Goal: Obtain resource: Download file/media

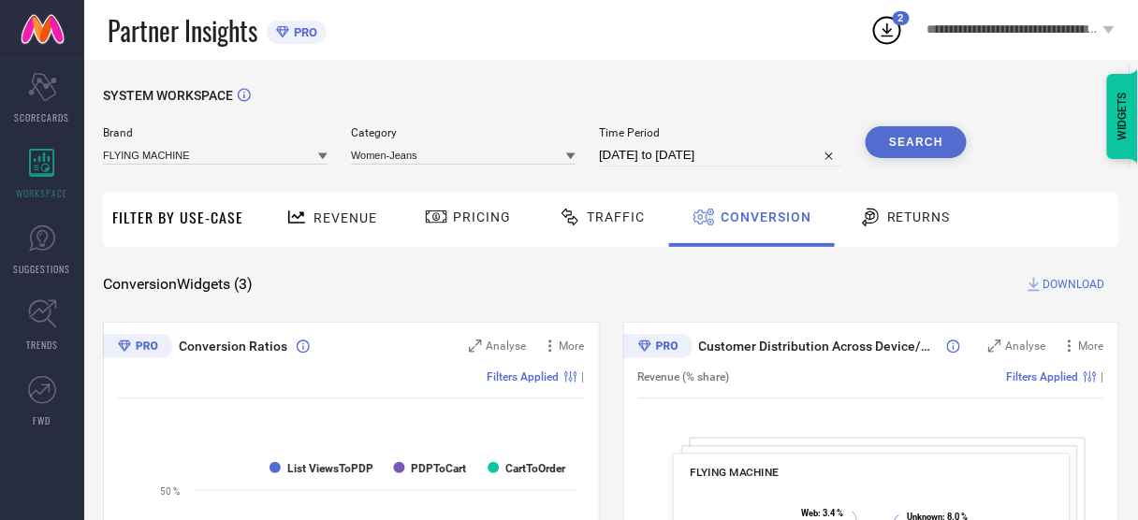
select select "7"
select select "2025"
select select "8"
select select "2025"
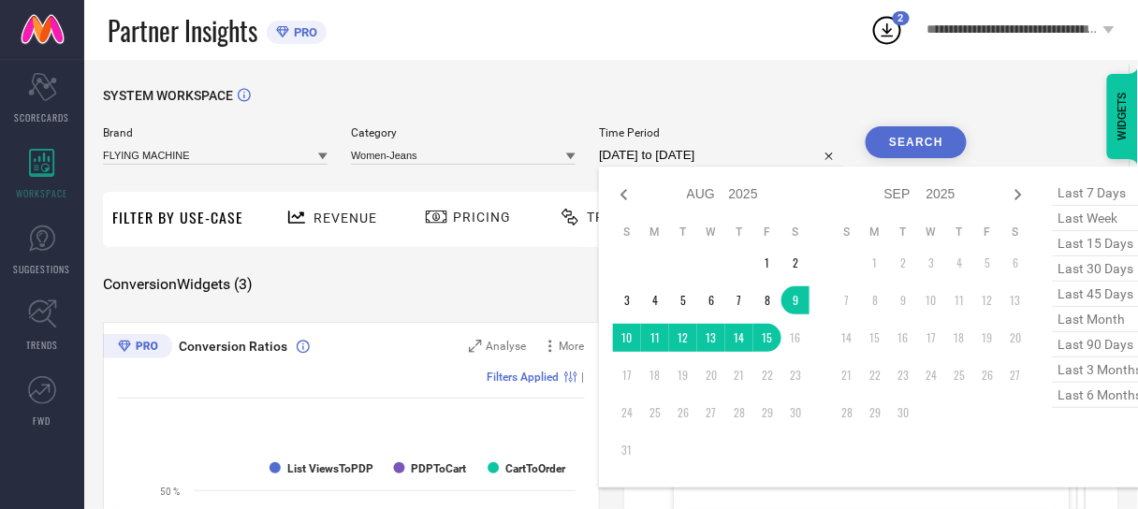
click at [773, 152] on input "[DATE] to [DATE]" at bounding box center [720, 155] width 243 height 22
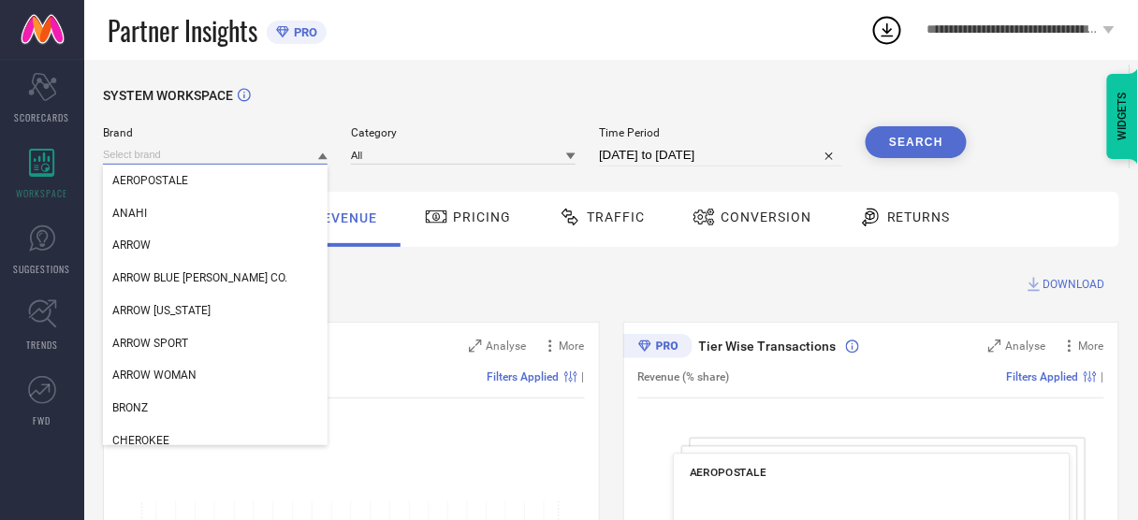
click at [156, 164] on input at bounding box center [215, 155] width 225 height 20
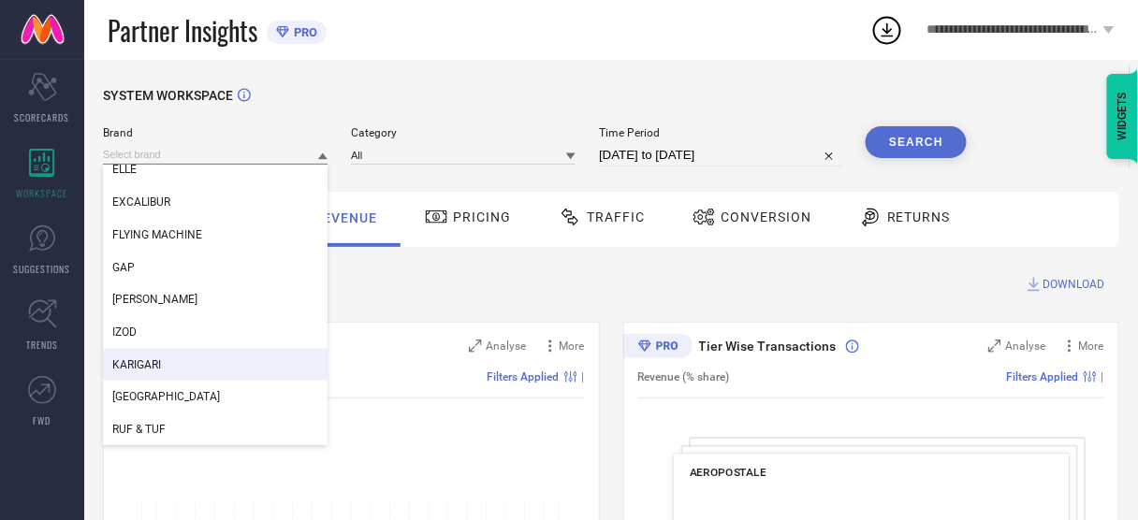
scroll to position [430, 0]
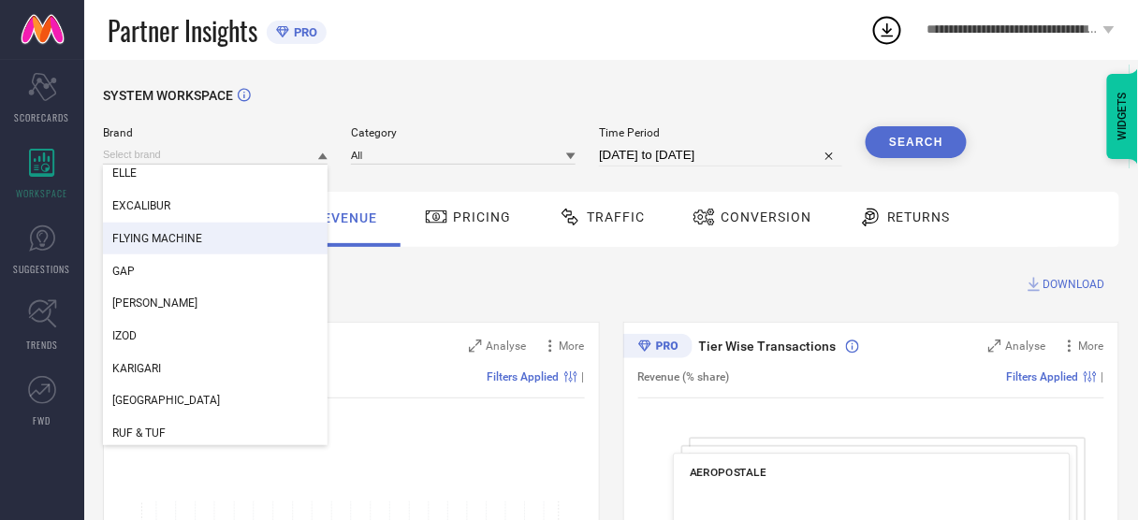
click at [182, 238] on span "FLYING MACHINE" at bounding box center [157, 238] width 90 height 13
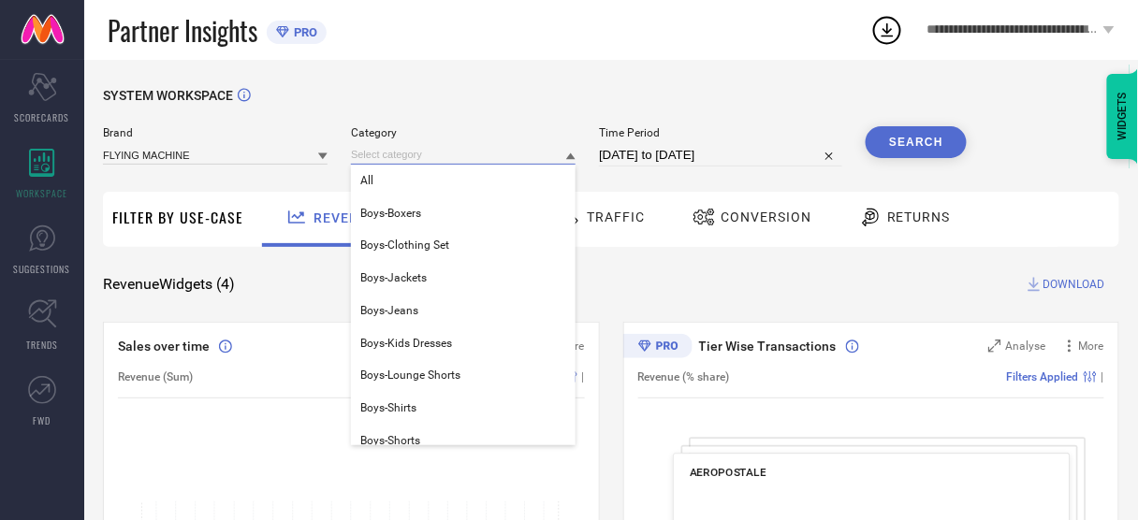
click at [471, 152] on input at bounding box center [463, 155] width 225 height 20
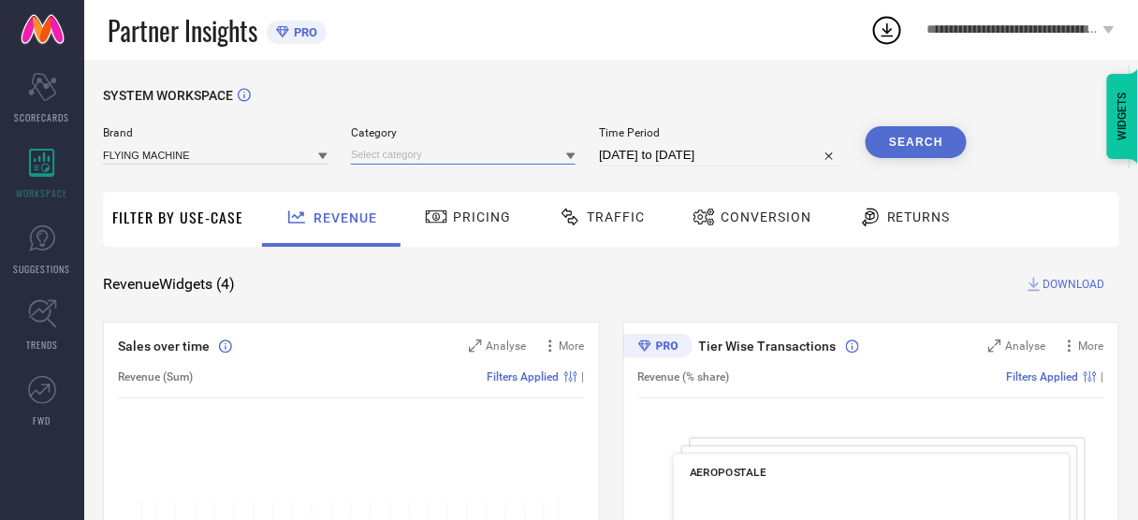
click at [419, 157] on input at bounding box center [463, 155] width 225 height 20
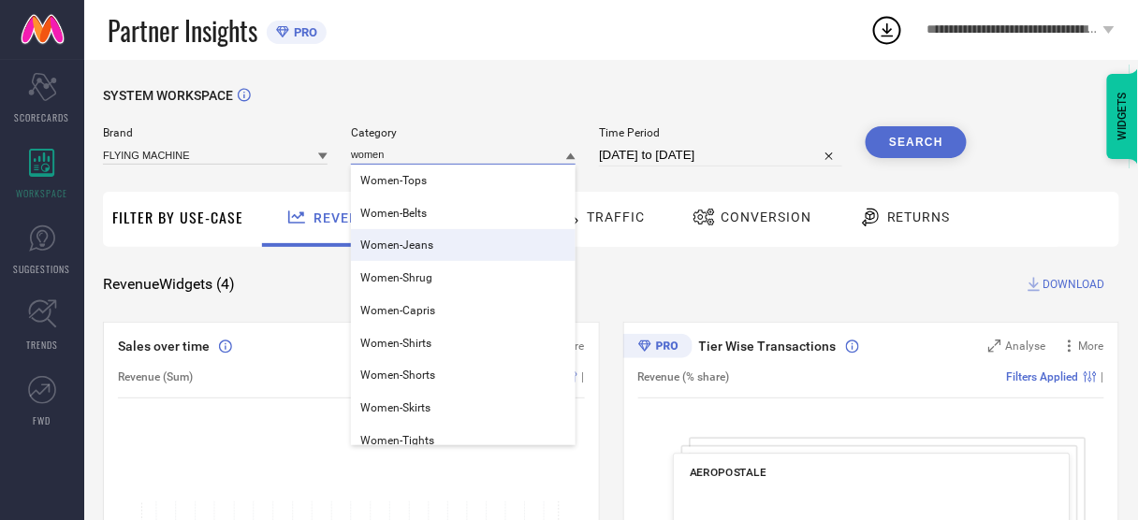
type input "women"
click at [414, 242] on span "Women-Jeans" at bounding box center [396, 245] width 73 height 13
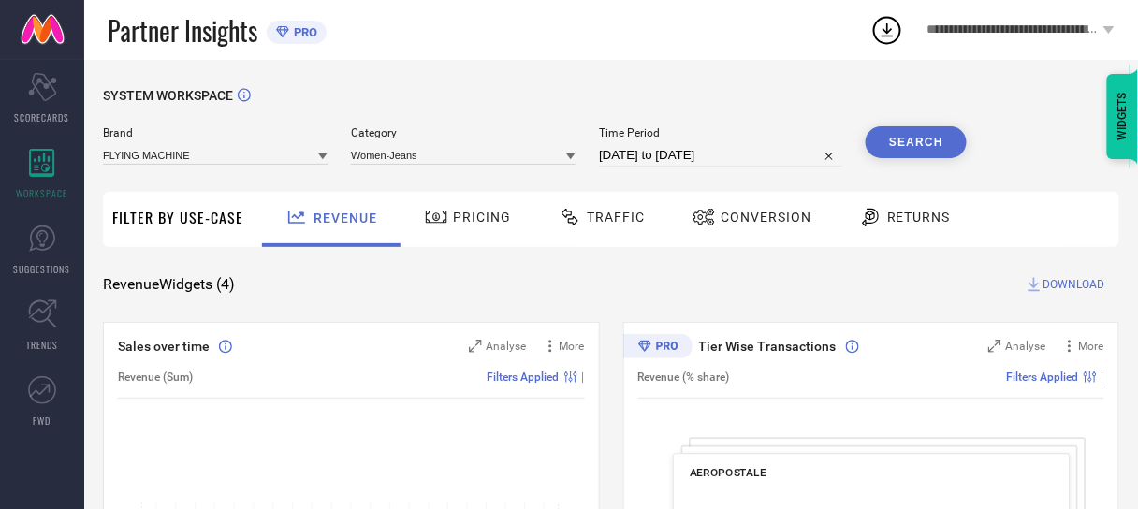
select select "6"
select select "2025"
select select "7"
select select "2025"
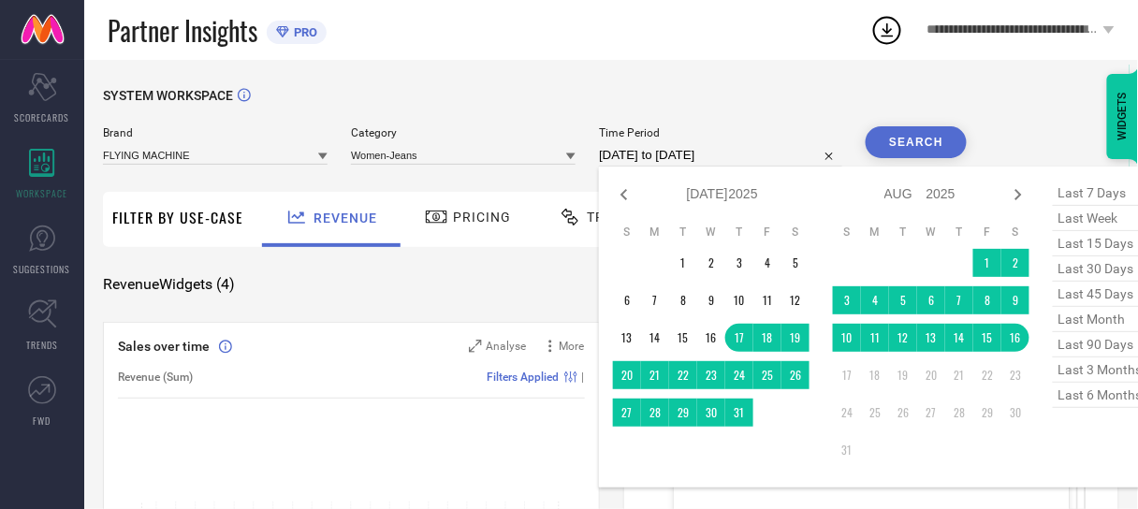
click at [675, 153] on input "17-07-2025 to 16-08-2025" at bounding box center [720, 155] width 243 height 22
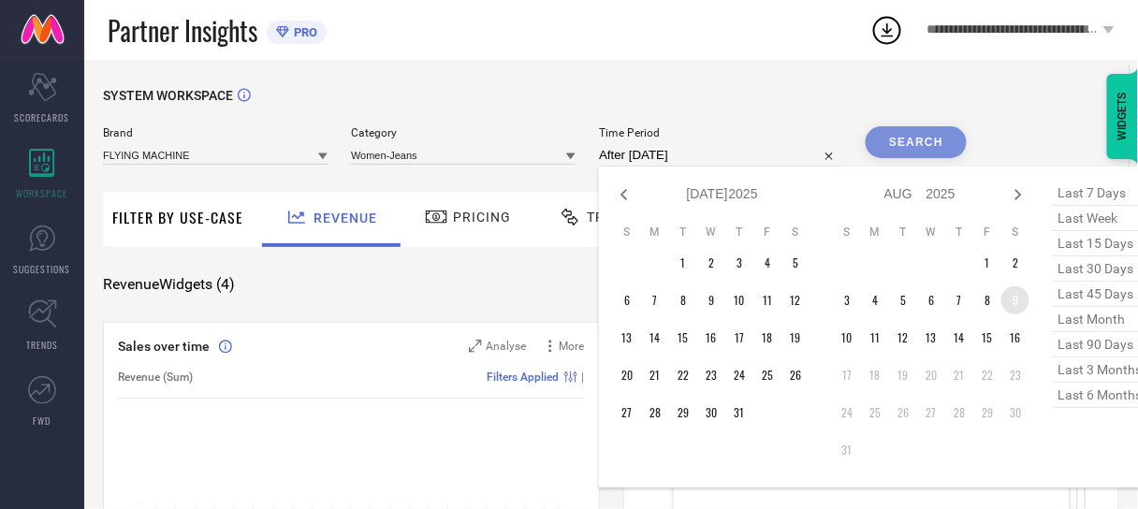
click at [1013, 296] on td "9" at bounding box center [1015, 300] width 28 height 28
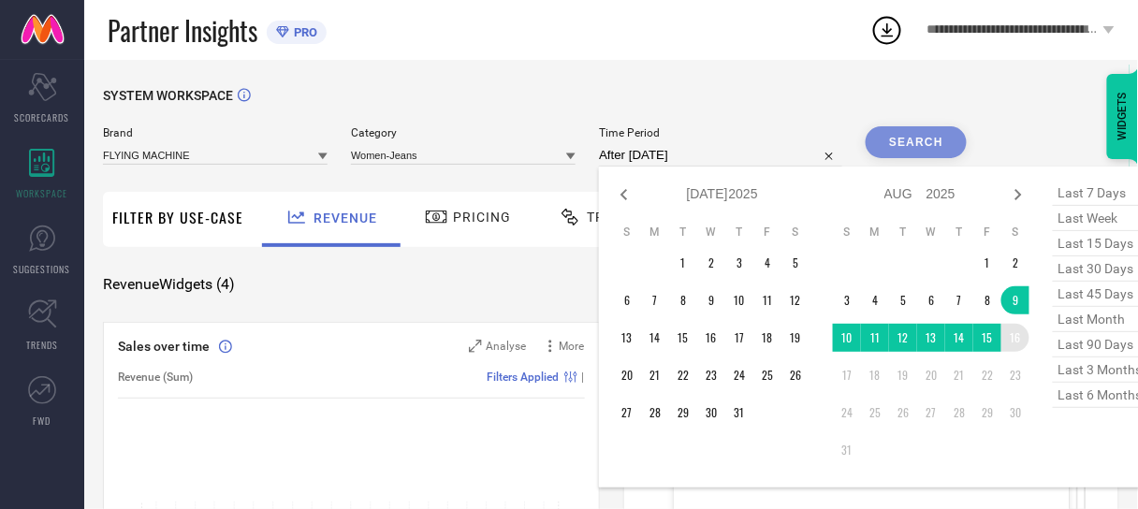
type input "09-08-2025 to 16-08-2025"
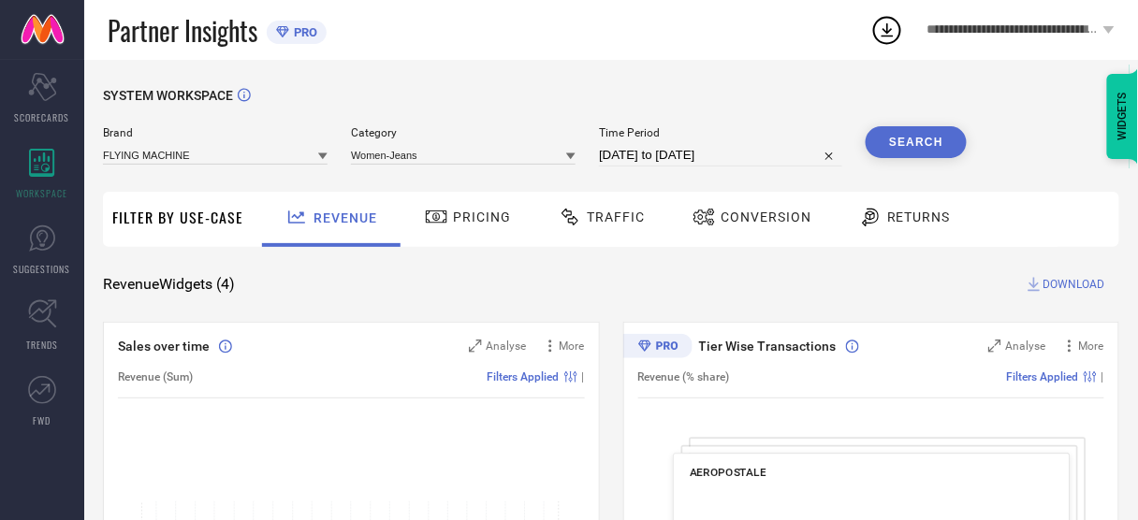
click at [907, 150] on button "Search" at bounding box center [916, 142] width 101 height 32
click at [749, 211] on span "Conversion" at bounding box center [766, 217] width 91 height 15
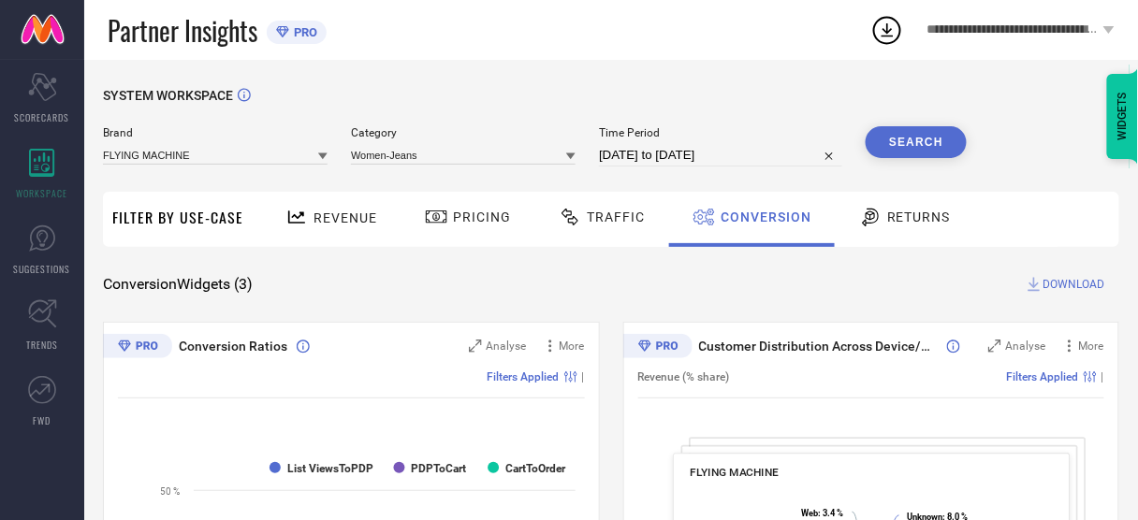
click at [1063, 285] on span "DOWNLOAD" at bounding box center [1074, 284] width 62 height 19
click at [735, 97] on div "SYSTEM WORKSPACE" at bounding box center [611, 107] width 1016 height 38
